Goal: Check status

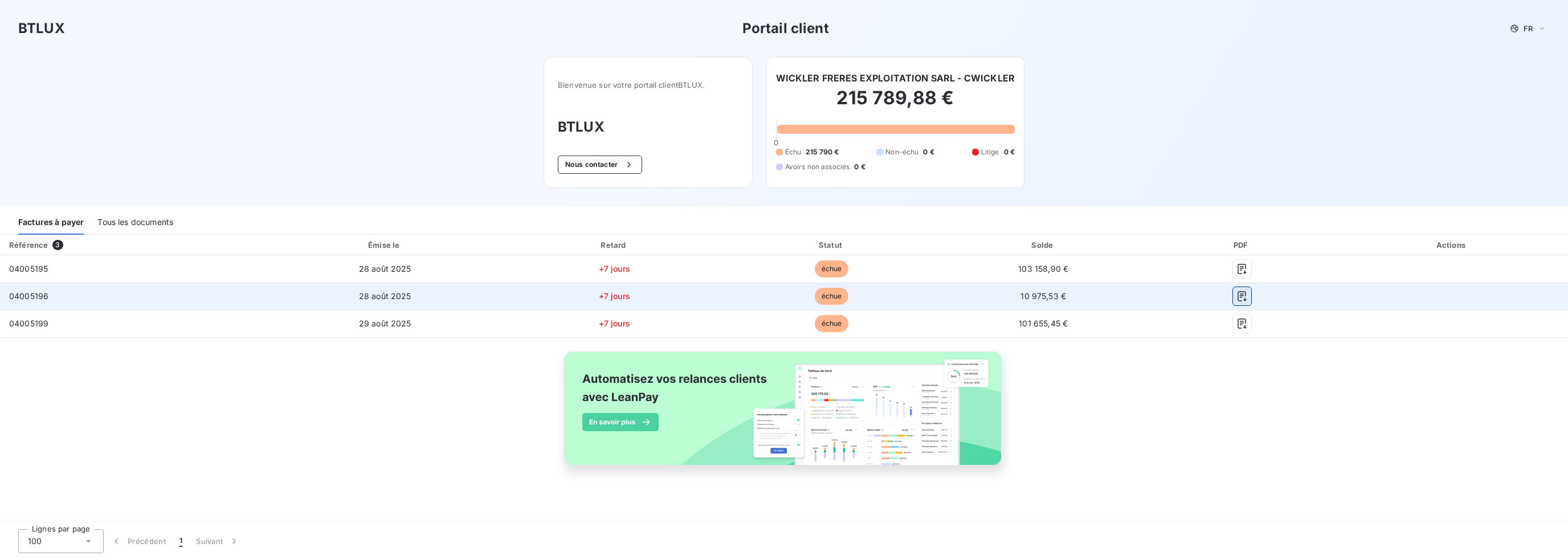
click at [1238, 293] on icon "button" at bounding box center [1242, 295] width 9 height 10
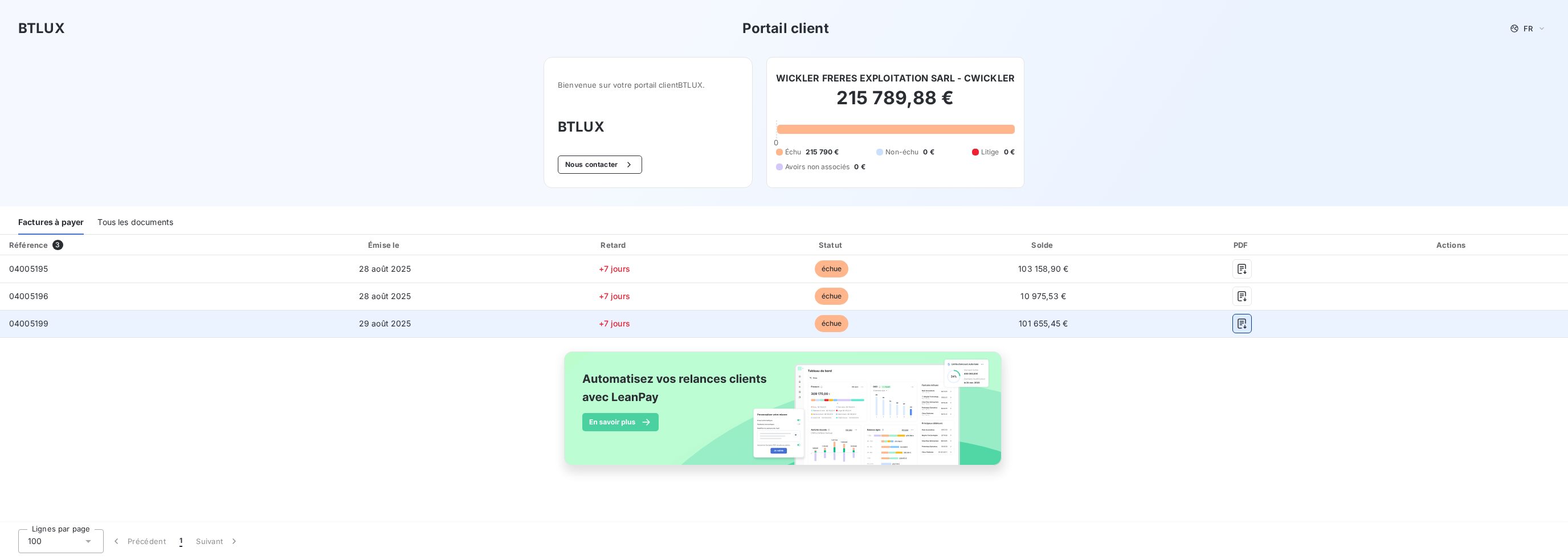
click at [1239, 321] on icon "button" at bounding box center [1242, 323] width 12 height 12
